Goal: Navigation & Orientation: Find specific page/section

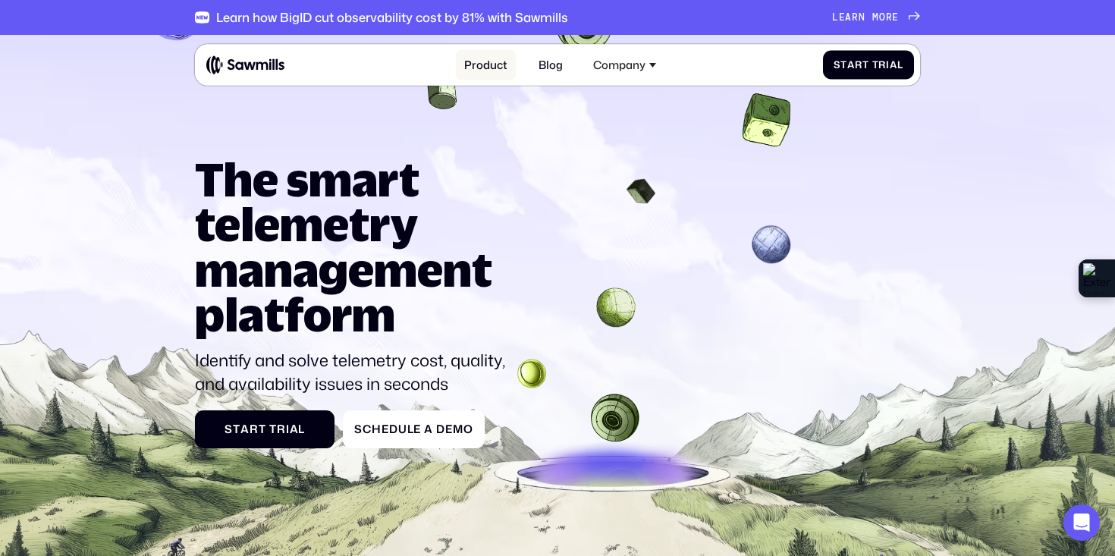
click at [477, 61] on link "Product" at bounding box center [486, 65] width 60 height 30
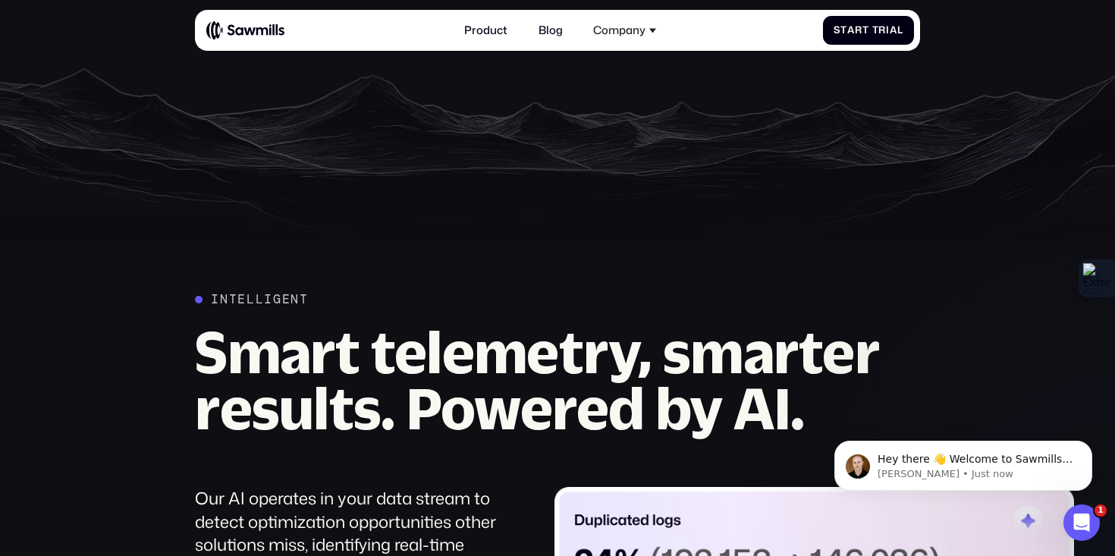
scroll to position [1673, 0]
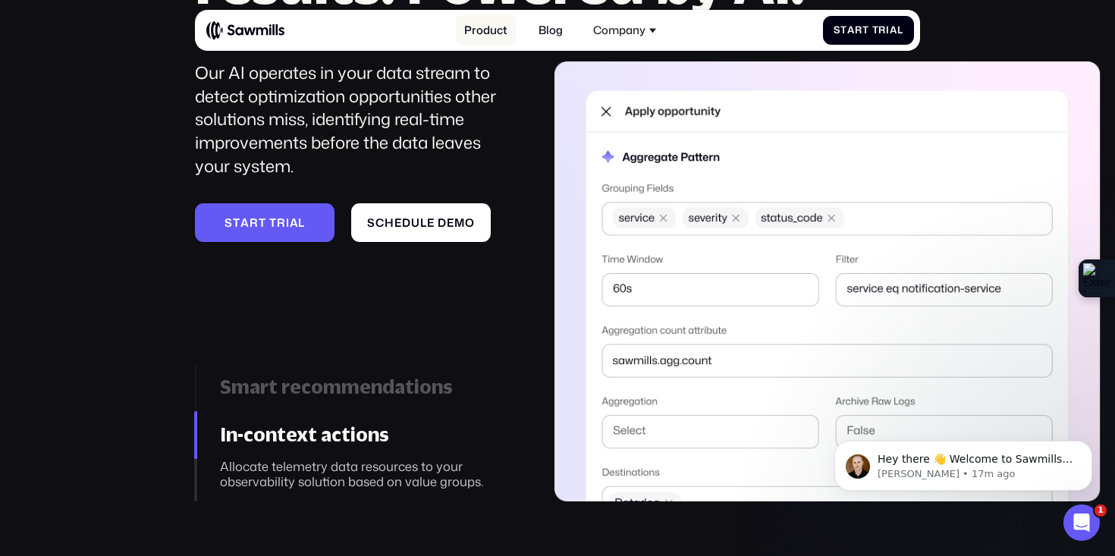
click at [495, 36] on link "Product" at bounding box center [486, 30] width 60 height 30
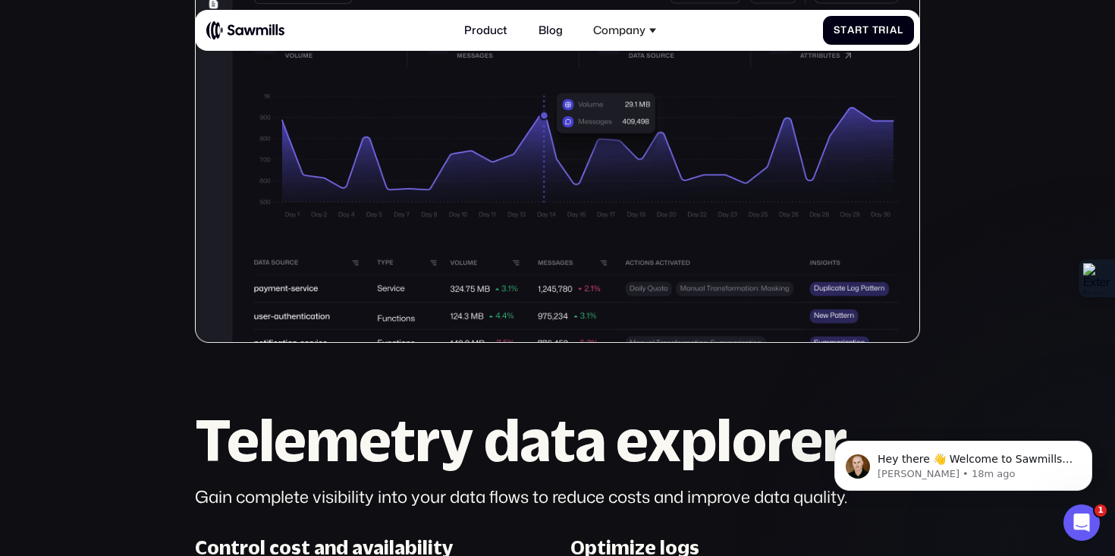
scroll to position [589, 0]
